Goal: Check status: Check status

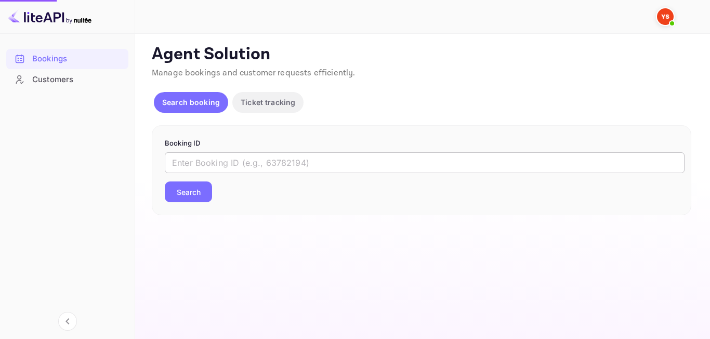
drag, startPoint x: 0, startPoint y: 0, endPoint x: 235, endPoint y: 159, distance: 284.1
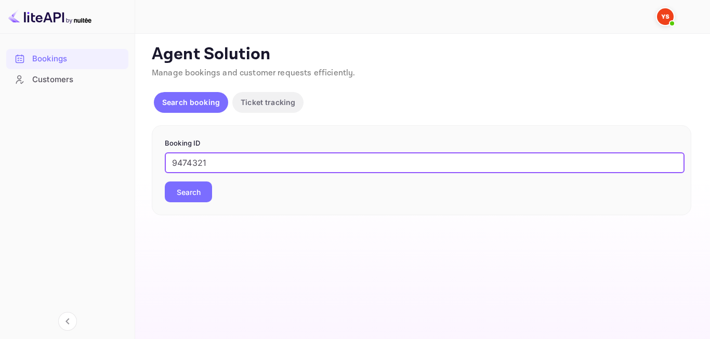
type input "9474321"
click at [195, 190] on button "Search" at bounding box center [188, 191] width 47 height 21
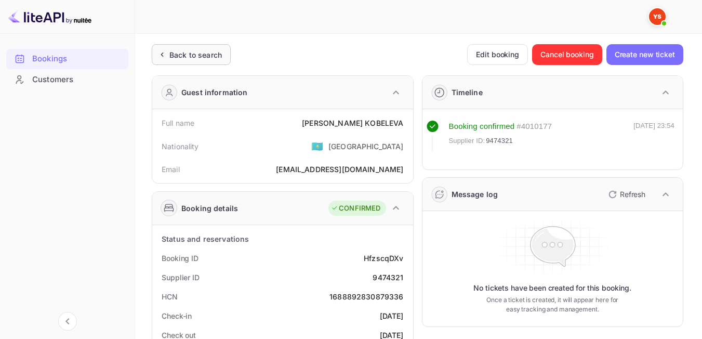
click at [209, 44] on div "Back to search" at bounding box center [191, 54] width 79 height 21
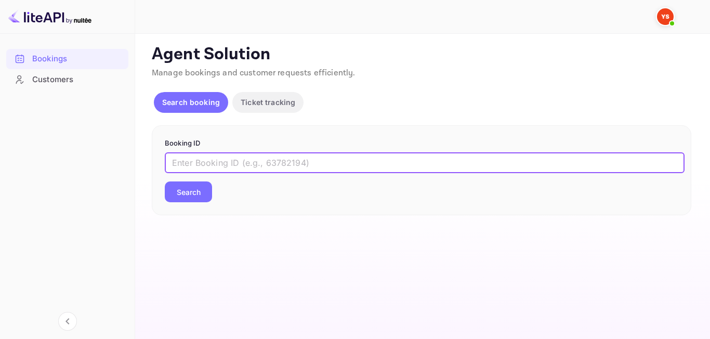
paste input "15003299202"
type input "15003299202"
click at [200, 191] on button "Search" at bounding box center [188, 191] width 47 height 21
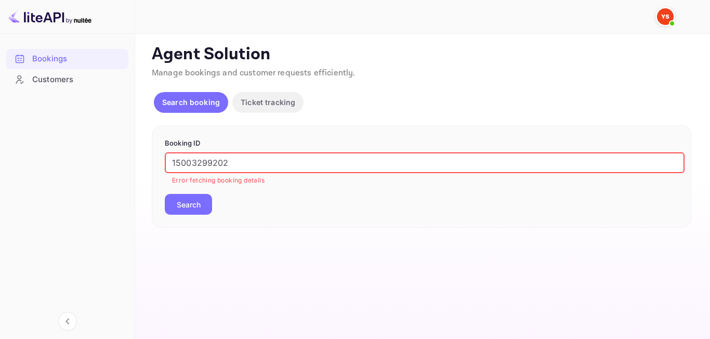
drag, startPoint x: 259, startPoint y: 164, endPoint x: 62, endPoint y: 166, distance: 197.5
click at [62, 166] on div "Bookings Customers Now you can check your travel website directly from the link…" at bounding box center [355, 169] width 710 height 339
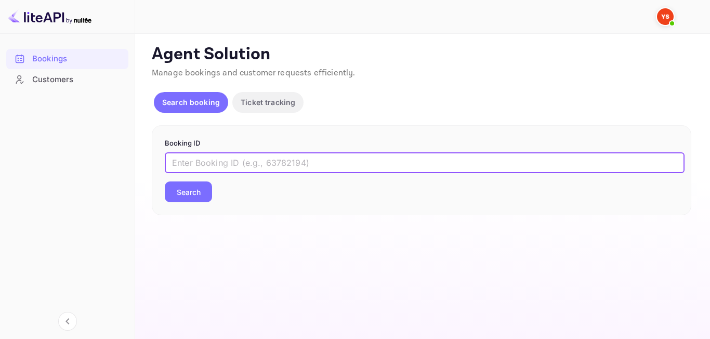
paste input "9531669"
type input "9531669"
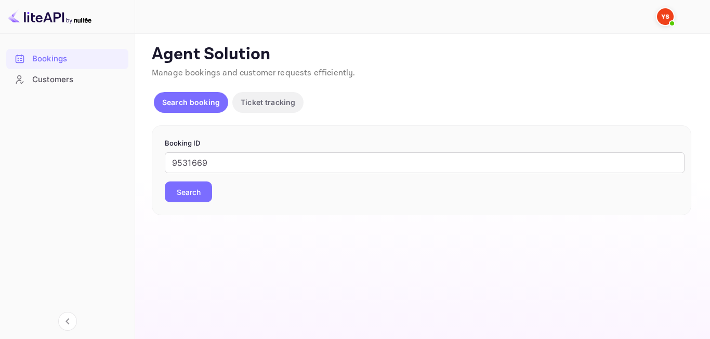
click at [201, 195] on button "Search" at bounding box center [188, 191] width 47 height 21
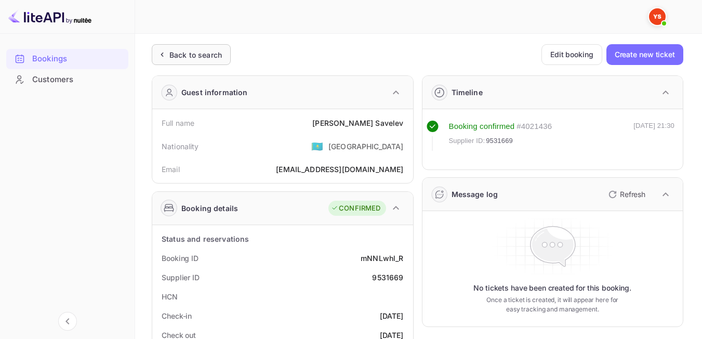
click at [218, 51] on div "Back to search" at bounding box center [195, 54] width 52 height 11
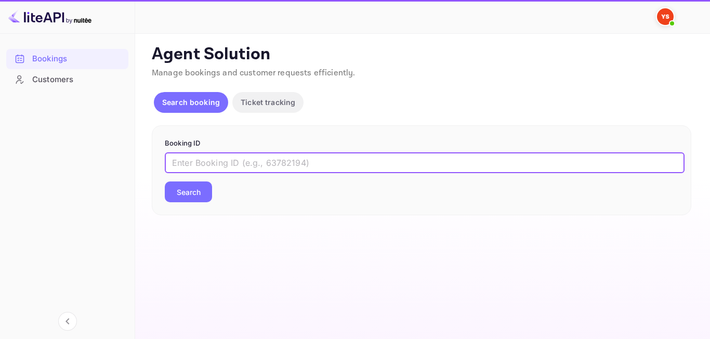
paste input "8325692"
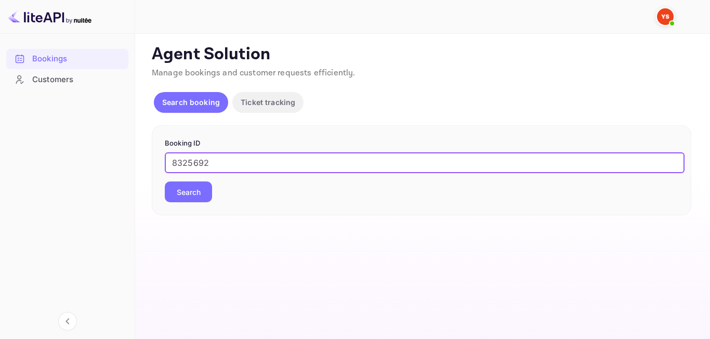
type input "8325692"
click at [172, 197] on button "Search" at bounding box center [188, 191] width 47 height 21
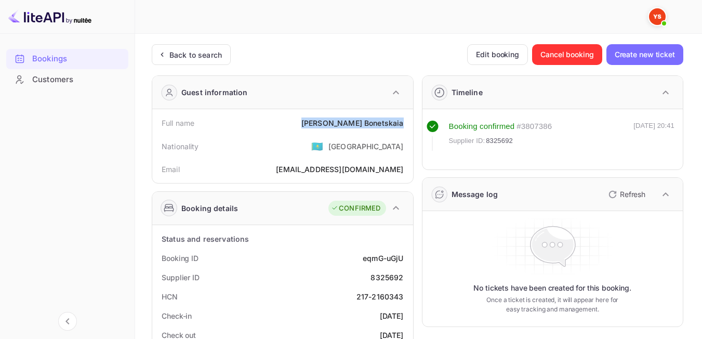
drag, startPoint x: 348, startPoint y: 124, endPoint x: 405, endPoint y: 124, distance: 56.6
click at [406, 124] on div "Full name [PERSON_NAME]" at bounding box center [282, 122] width 253 height 19
drag, startPoint x: 234, startPoint y: 185, endPoint x: 264, endPoint y: 96, distance: 93.8
drag, startPoint x: 345, startPoint y: 122, endPoint x: 409, endPoint y: 124, distance: 64.5
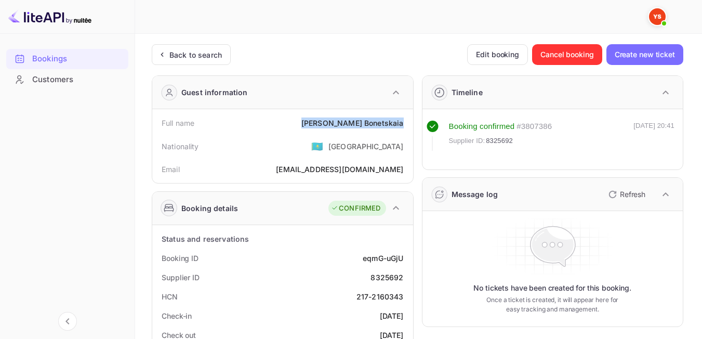
click at [409, 124] on div "Full name [PERSON_NAME] Nationality 🇰🇿 [DEMOGRAPHIC_DATA] Email [EMAIL_ADDRESS]…" at bounding box center [282, 146] width 261 height 74
click at [325, 143] on div "Nationality 🇰🇿 [DEMOGRAPHIC_DATA]" at bounding box center [282, 146] width 253 height 27
click at [166, 56] on icon at bounding box center [161, 54] width 11 height 10
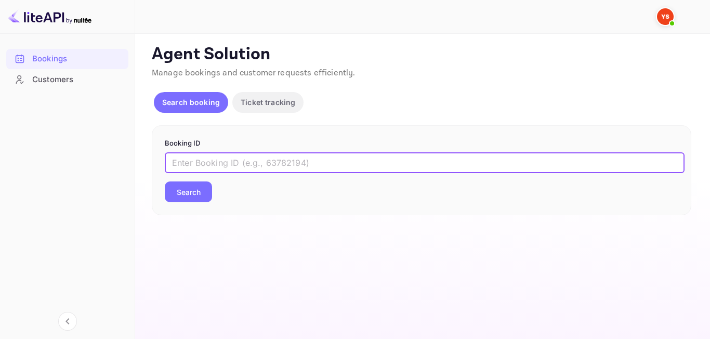
paste input "9315675"
type input "9315675"
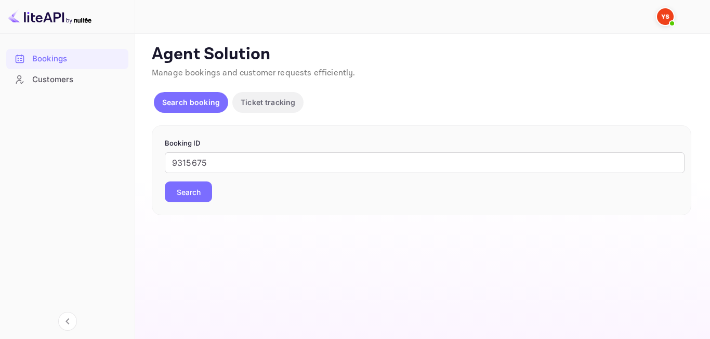
click at [187, 189] on button "Search" at bounding box center [188, 191] width 47 height 21
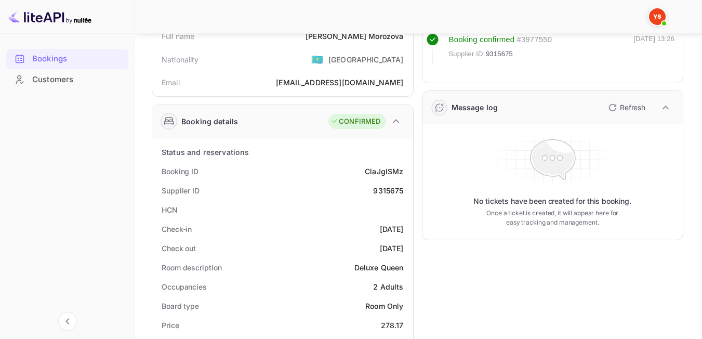
scroll to position [41, 0]
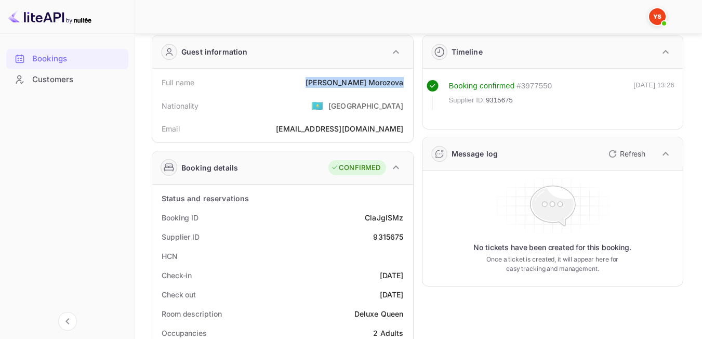
drag, startPoint x: 346, startPoint y: 81, endPoint x: 409, endPoint y: 81, distance: 63.9
click at [409, 81] on div "Full name [PERSON_NAME] Nationality 🇰🇿 [DEMOGRAPHIC_DATA] Email [EMAIL_ADDRESS]…" at bounding box center [282, 106] width 261 height 74
click at [315, 109] on div "Nationality 🇰🇿 [DEMOGRAPHIC_DATA]" at bounding box center [282, 105] width 253 height 27
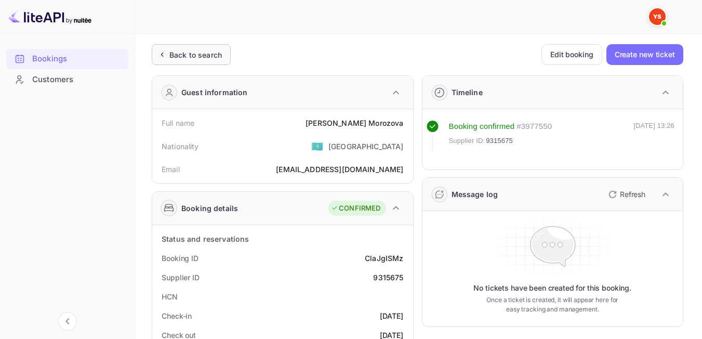
click at [212, 59] on div "Back to search" at bounding box center [195, 54] width 52 height 11
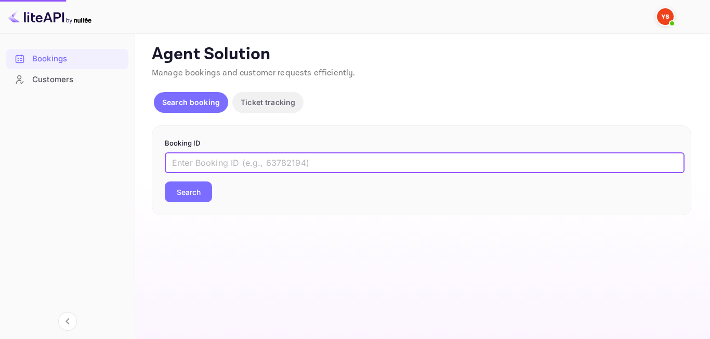
paste input "6828660"
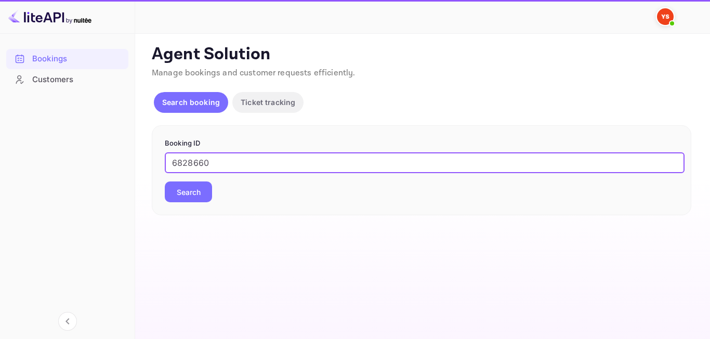
type input "6828660"
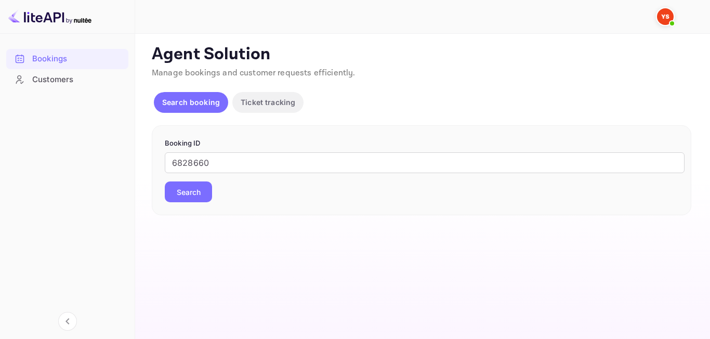
click at [208, 186] on button "Search" at bounding box center [188, 191] width 47 height 21
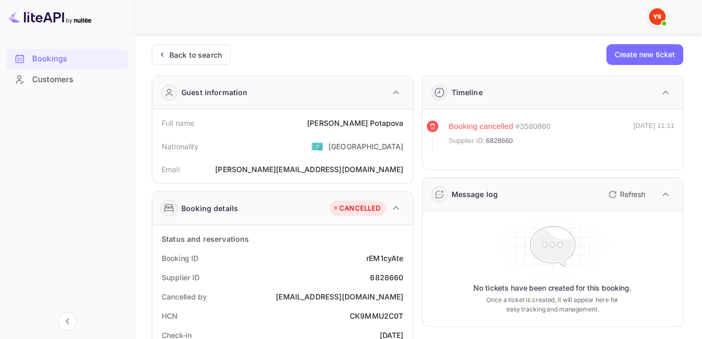
scroll to position [95, 0]
